Goal: Subscribe to service/newsletter

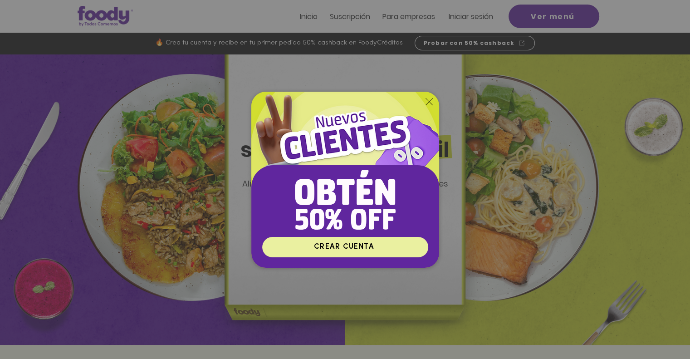
click at [353, 249] on span "CREAR CUENTA" at bounding box center [344, 246] width 60 height 7
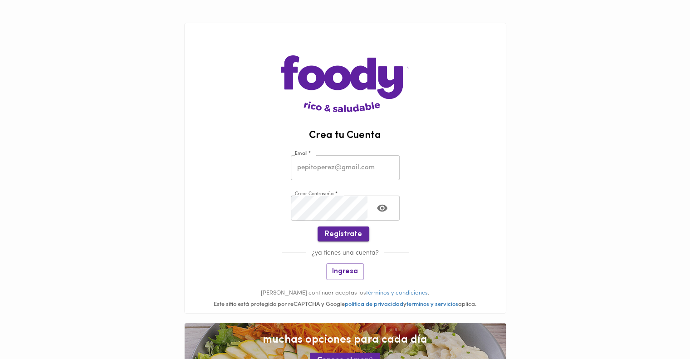
type input "[EMAIL_ADDRESS][DOMAIN_NAME]"
click at [342, 232] on span "Regístrate" at bounding box center [343, 234] width 37 height 9
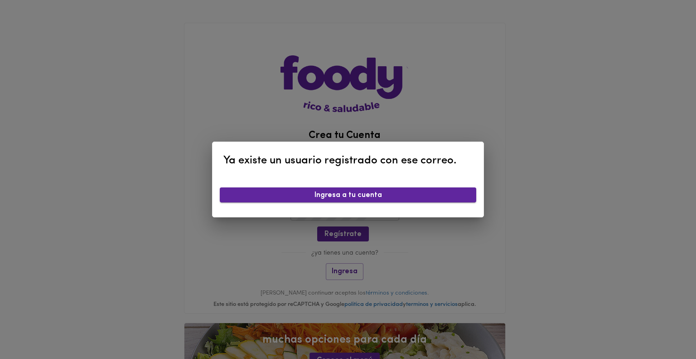
click at [350, 195] on span "Ingresa a tu cuenta" at bounding box center [348, 195] width 242 height 9
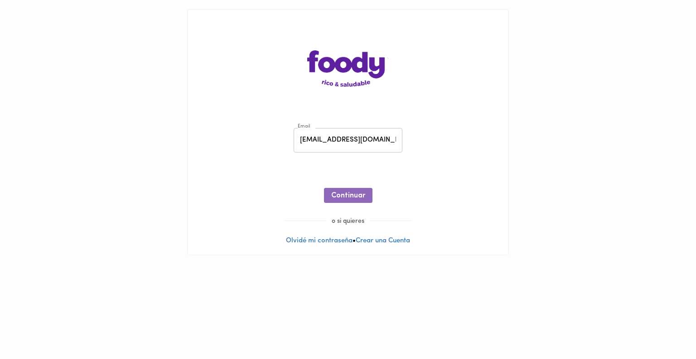
click at [350, 195] on span "Continuar" at bounding box center [348, 195] width 34 height 9
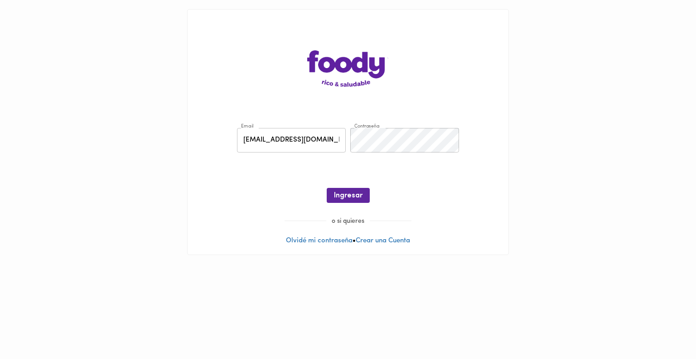
click at [350, 195] on span "Ingresar" at bounding box center [348, 195] width 29 height 9
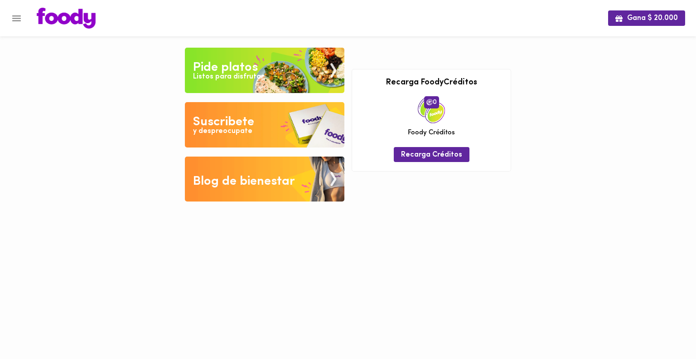
click at [232, 76] on div "Listos para disfrutar" at bounding box center [228, 77] width 71 height 10
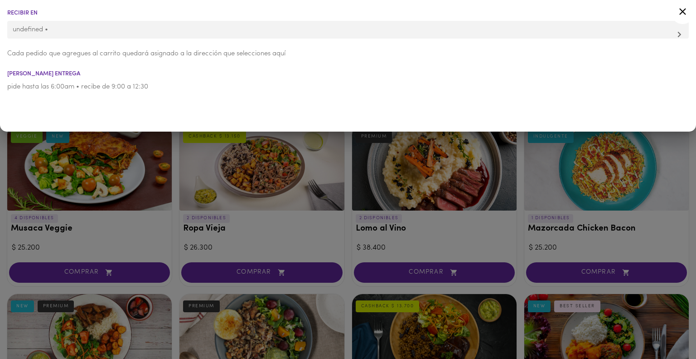
click at [347, 263] on div at bounding box center [348, 179] width 696 height 359
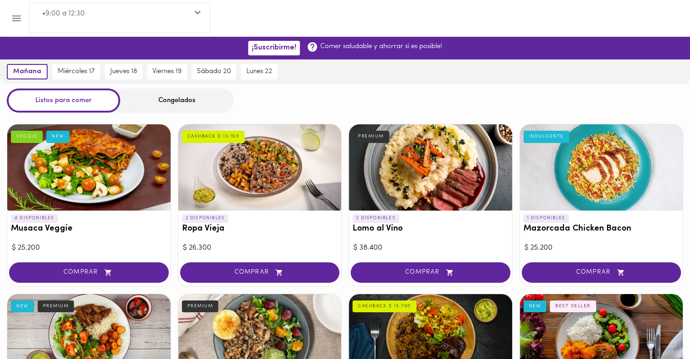
click at [190, 101] on div "Congelados" at bounding box center [176, 100] width 113 height 24
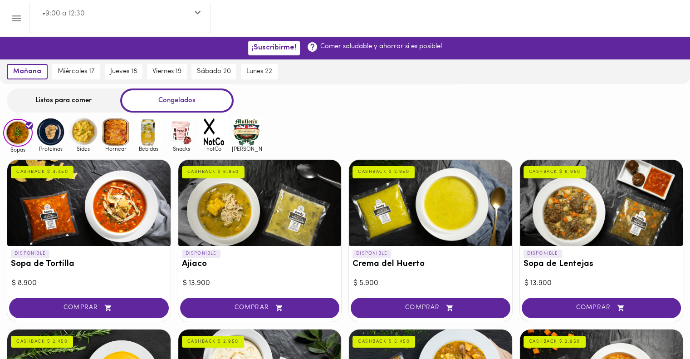
click at [62, 99] on div "Listos para comer" at bounding box center [63, 100] width 113 height 24
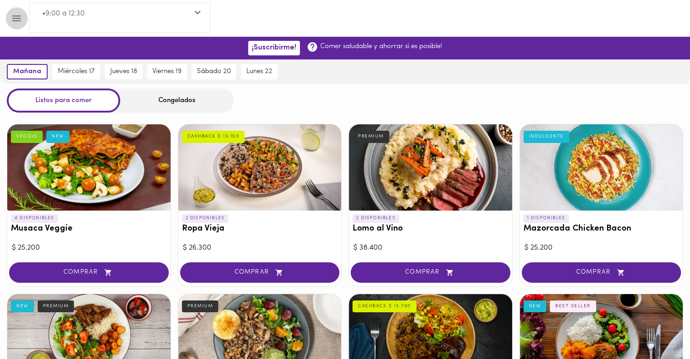
click at [16, 18] on icon "Menu" at bounding box center [16, 18] width 9 height 6
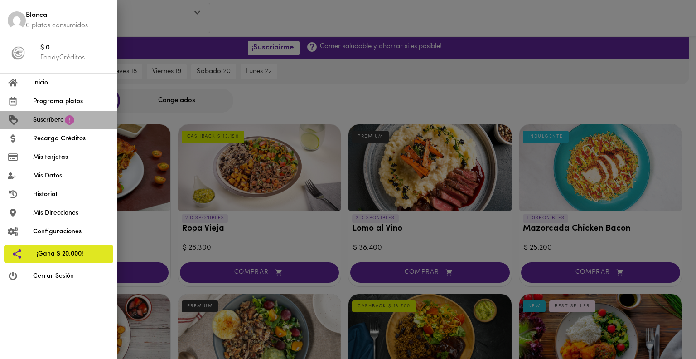
click at [54, 117] on span "Suscríbete" at bounding box center [48, 120] width 31 height 10
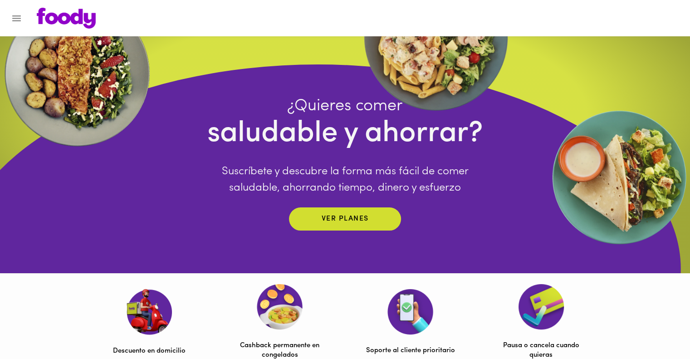
scroll to position [73, 0]
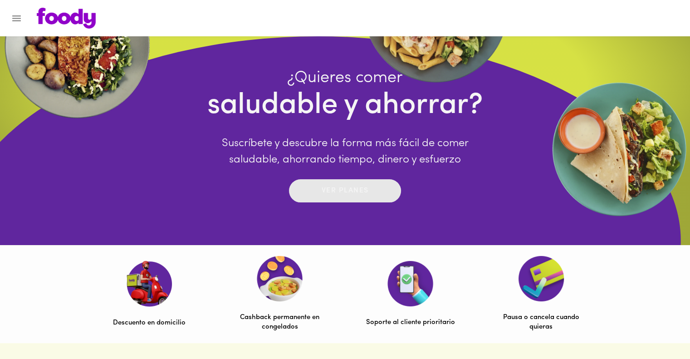
click at [348, 189] on p "Ver planes" at bounding box center [344, 190] width 47 height 10
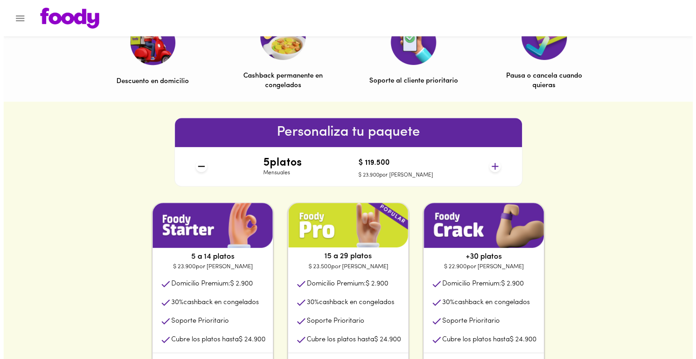
scroll to position [317, 0]
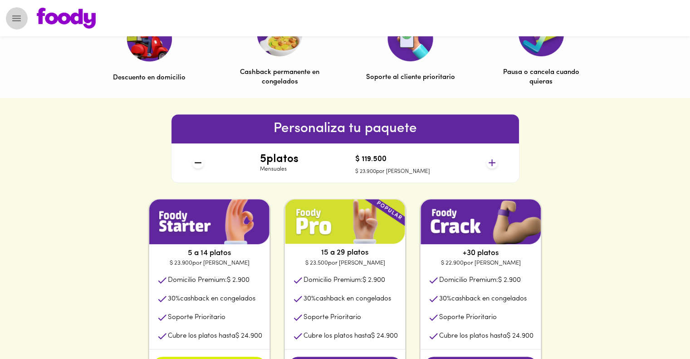
click at [15, 20] on icon "Menu" at bounding box center [16, 18] width 9 height 6
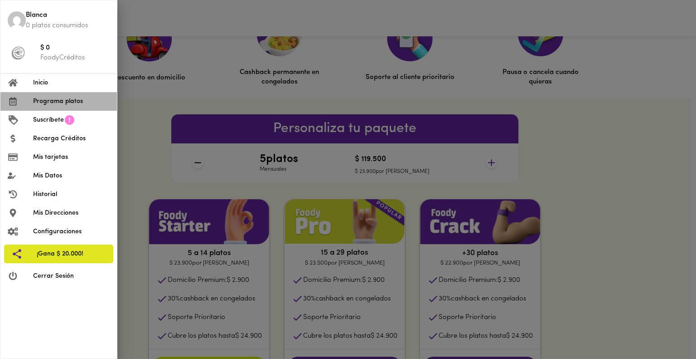
click at [59, 103] on span "Programa platos" at bounding box center [71, 102] width 77 height 10
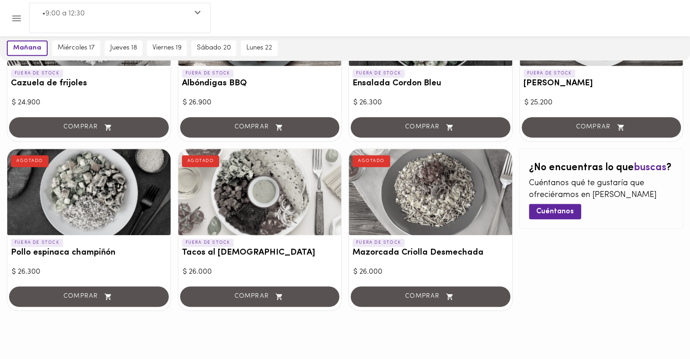
scroll to position [823, 0]
